Goal: Find specific page/section: Find specific page/section

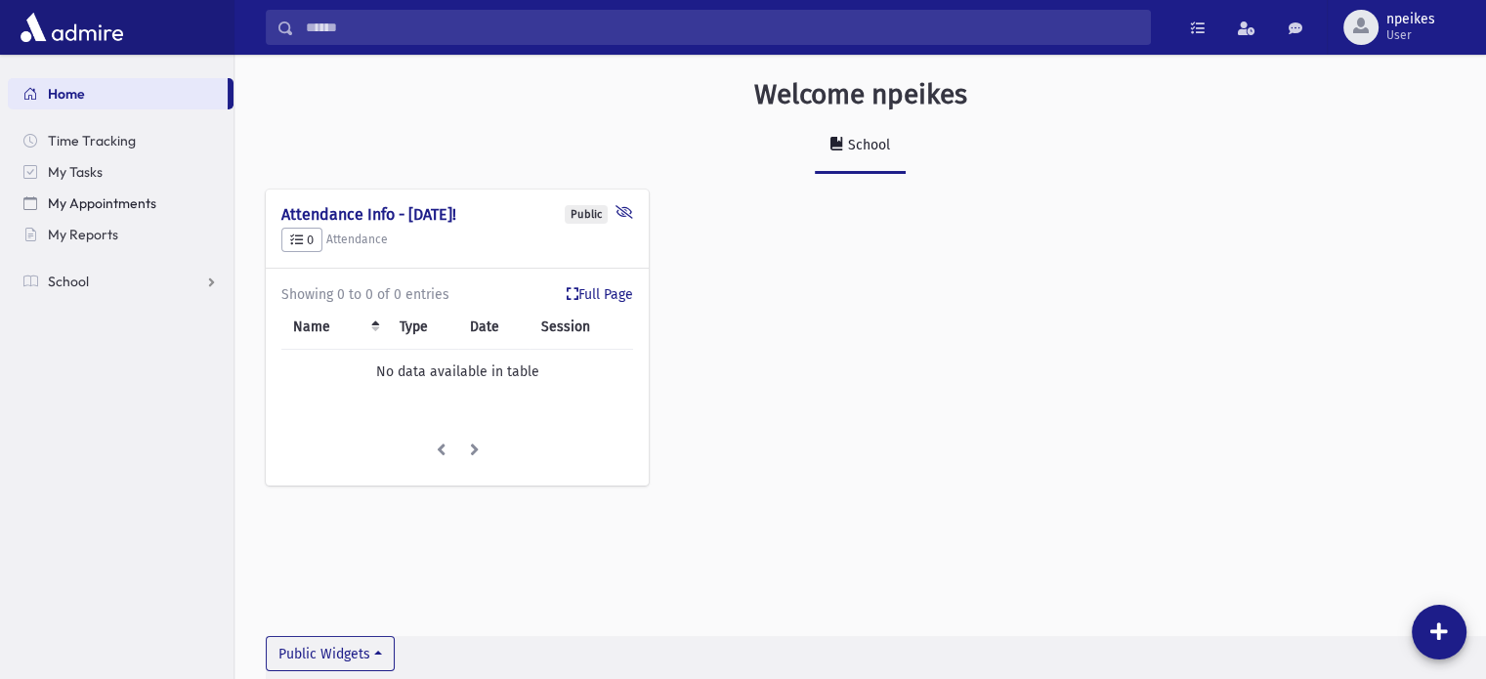
click at [72, 201] on span "My Appointments" at bounding box center [102, 203] width 108 height 18
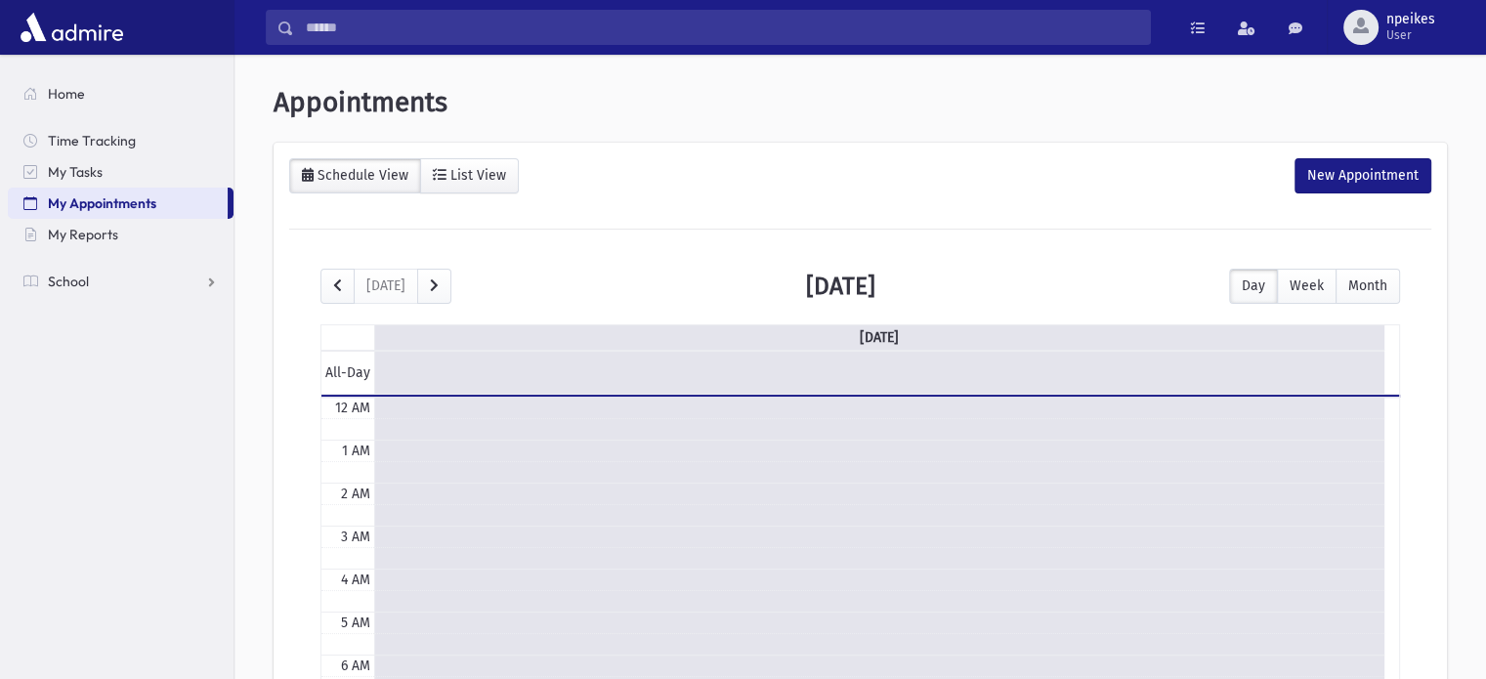
scroll to position [257, 0]
click at [95, 232] on span "My Reports" at bounding box center [83, 235] width 70 height 18
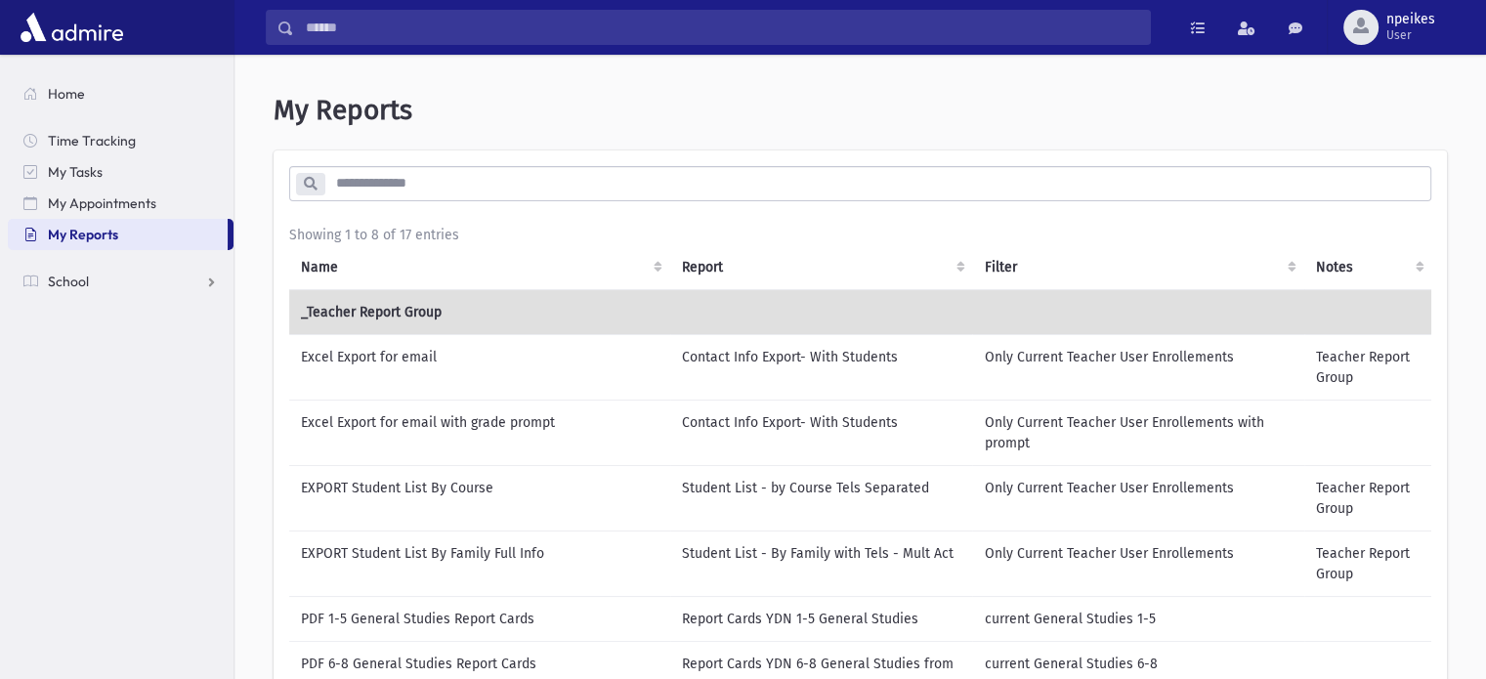
click at [1347, 358] on td "Teacher Report Group" at bounding box center [1368, 366] width 128 height 65
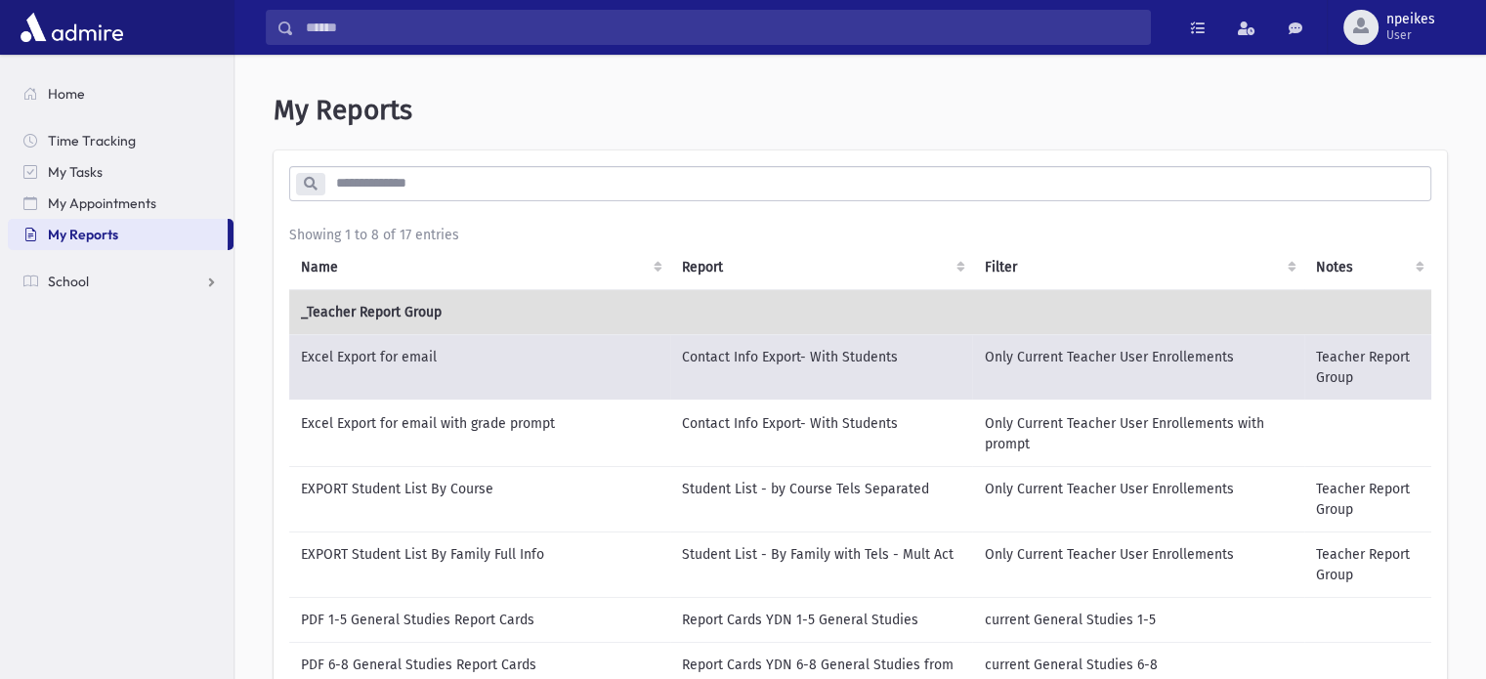
click at [371, 362] on td "Excel Export for email" at bounding box center [479, 367] width 381 height 66
click at [376, 304] on td "_Teacher Report Group" at bounding box center [860, 311] width 1143 height 45
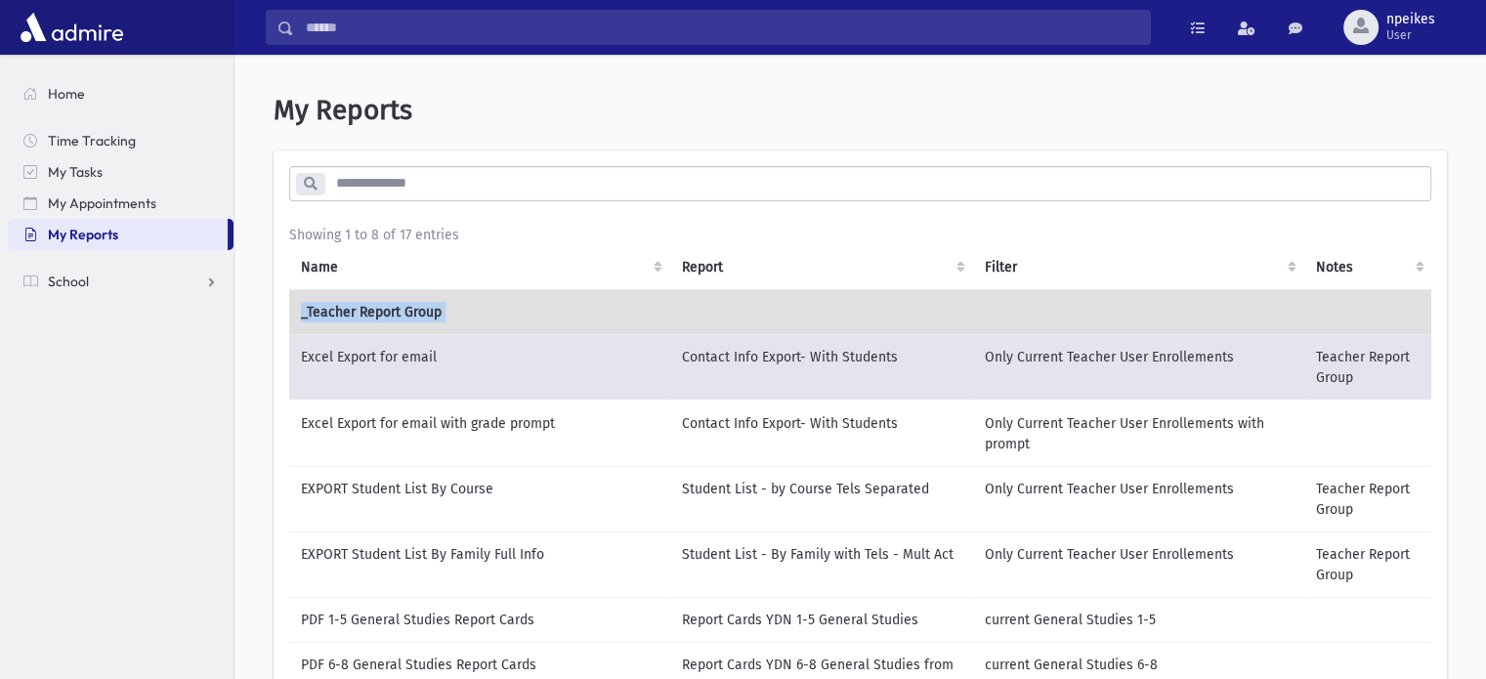
click at [376, 304] on td "_Teacher Report Group" at bounding box center [860, 311] width 1143 height 45
click at [216, 284] on link "School" at bounding box center [121, 281] width 226 height 31
click at [117, 340] on span "Attendance" at bounding box center [95, 344] width 72 height 18
click at [90, 374] on span "Entry" at bounding box center [90, 375] width 33 height 18
